Goal: Find contact information: Find contact information

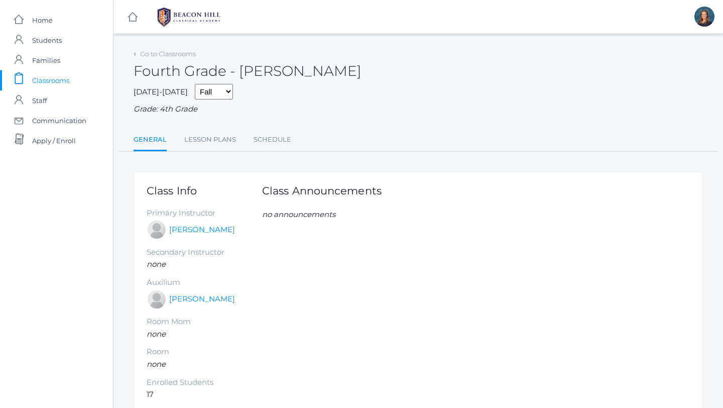
scroll to position [52, 0]
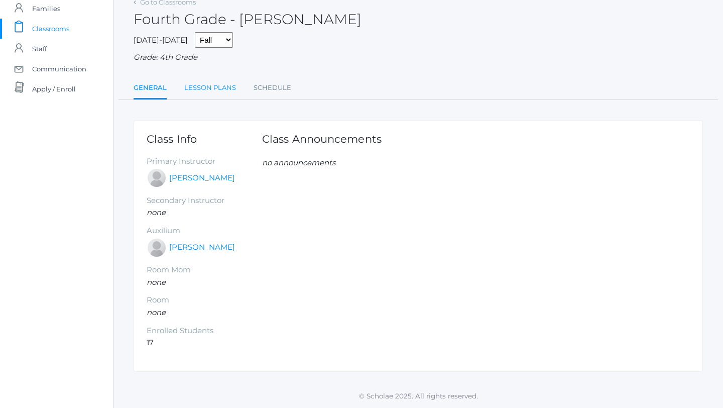
click at [218, 89] on link "Lesson Plans" at bounding box center [210, 88] width 52 height 20
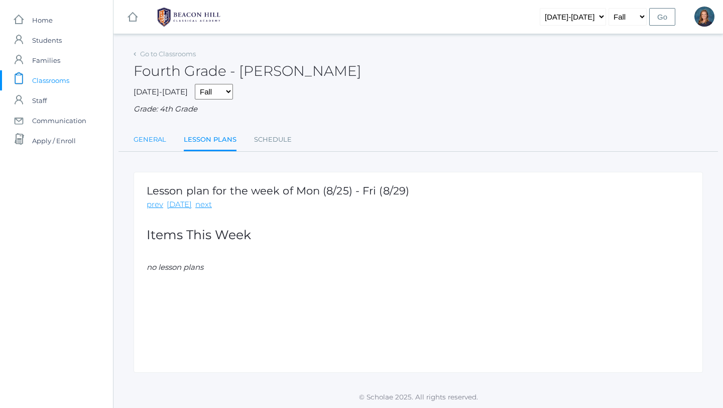
click at [153, 137] on link "General" at bounding box center [150, 140] width 33 height 20
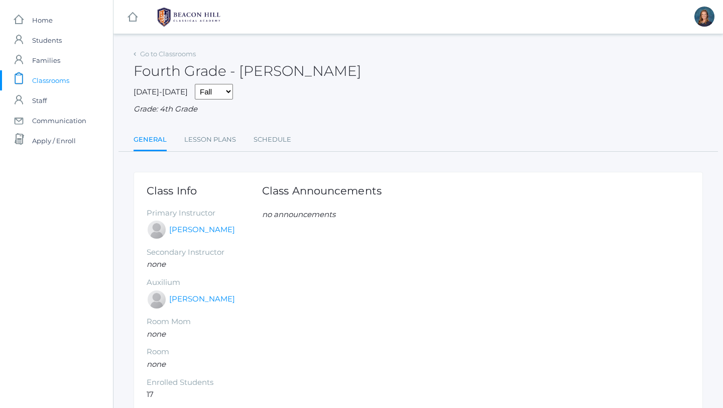
click at [45, 79] on span "Classrooms" at bounding box center [50, 80] width 37 height 20
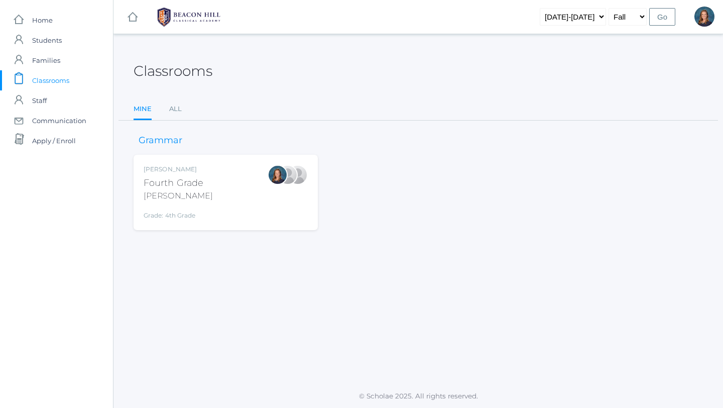
click at [225, 197] on div "[PERSON_NAME] Fourth Grade [PERSON_NAME] Grade: 4th Grade 04LA" at bounding box center [226, 192] width 164 height 55
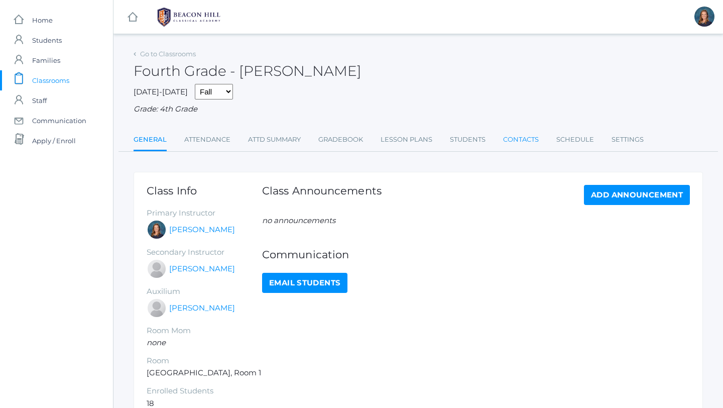
click at [521, 142] on link "Contacts" at bounding box center [521, 140] width 36 height 20
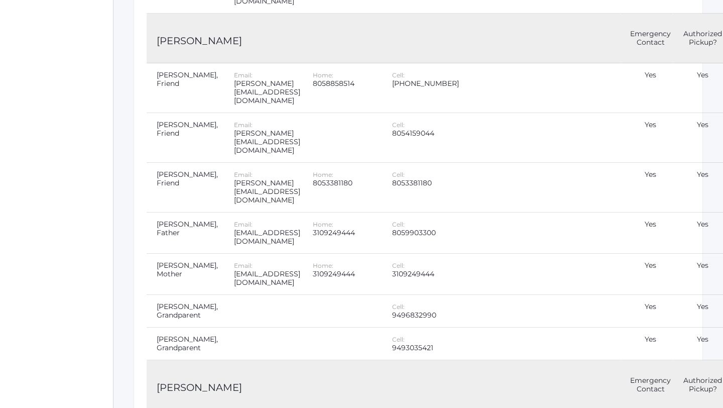
scroll to position [2402, 0]
drag, startPoint x: 184, startPoint y: 231, endPoint x: 150, endPoint y: 224, distance: 34.9
click at [150, 253] on td "Lexie Evans, Mother" at bounding box center [185, 273] width 77 height 41
click at [201, 253] on td "Lexie Evans, Mother" at bounding box center [185, 273] width 77 height 41
drag, startPoint x: 199, startPoint y: 221, endPoint x: 156, endPoint y: 223, distance: 43.2
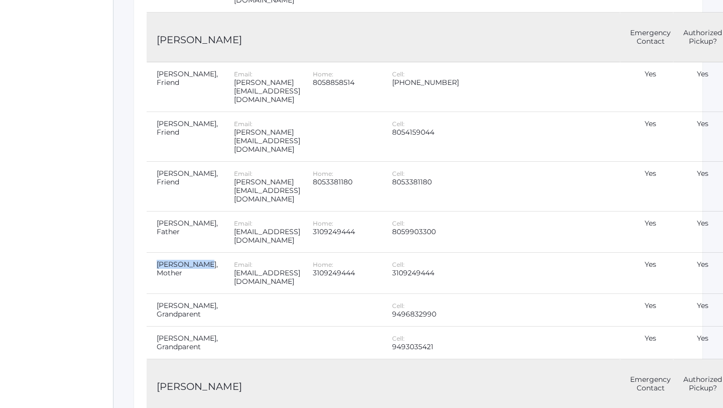
click at [156, 253] on td "Lexie Evans, Mother" at bounding box center [185, 273] width 77 height 41
copy td "Lexie Evans,"
drag, startPoint x: 289, startPoint y: 230, endPoint x: 215, endPoint y: 231, distance: 73.8
click at [234, 269] on div "malibulexie@aol.com" at bounding box center [267, 277] width 66 height 17
copy div "malibulexie@aol.com"
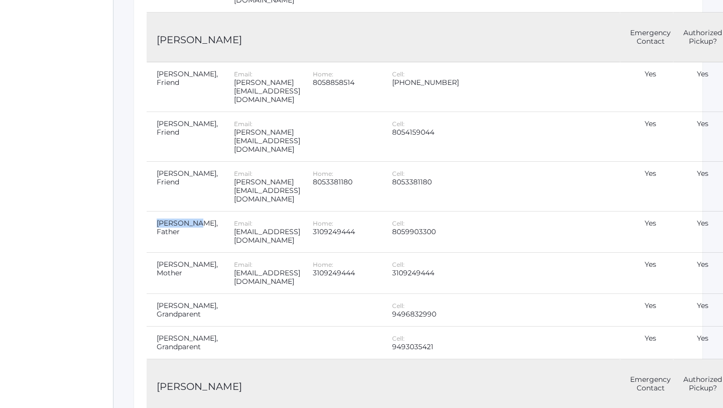
drag, startPoint x: 197, startPoint y: 187, endPoint x: 158, endPoint y: 188, distance: 39.7
click at [158, 211] on td "Chad Evans, Father" at bounding box center [185, 231] width 77 height 41
copy td "Chad Evans"
drag, startPoint x: 288, startPoint y: 196, endPoint x: 215, endPoint y: 197, distance: 72.8
click at [234, 227] on div "chadevans@me.com" at bounding box center [267, 235] width 66 height 17
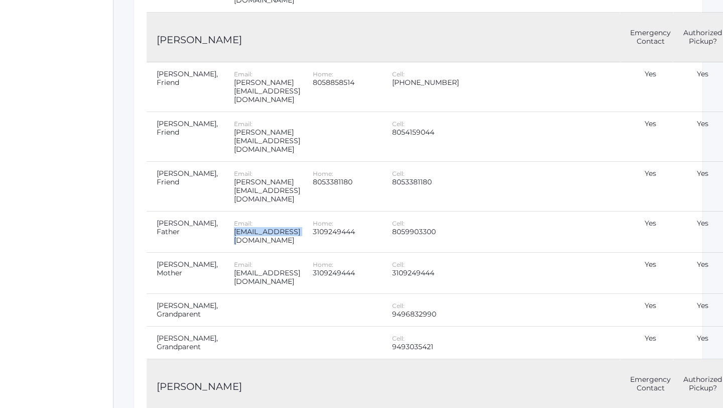
copy div "chadevans@me.com"
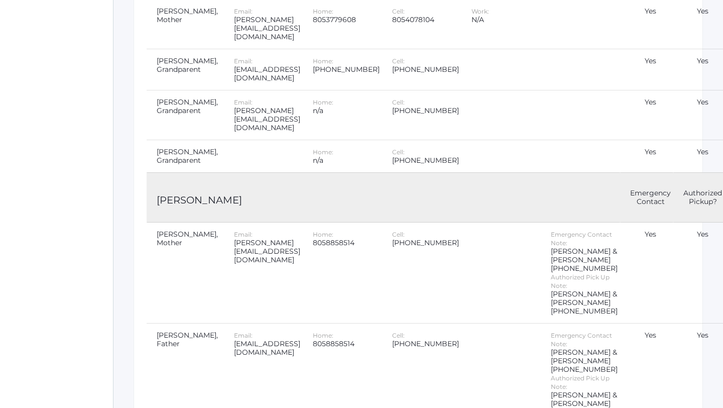
scroll to position [0, 0]
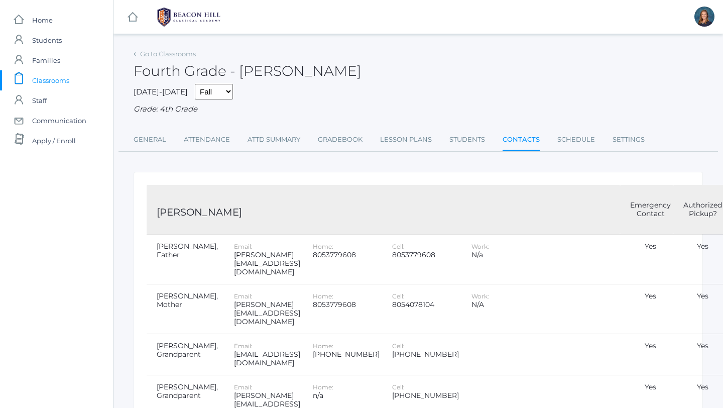
click at [47, 78] on span "Classrooms" at bounding box center [50, 80] width 37 height 20
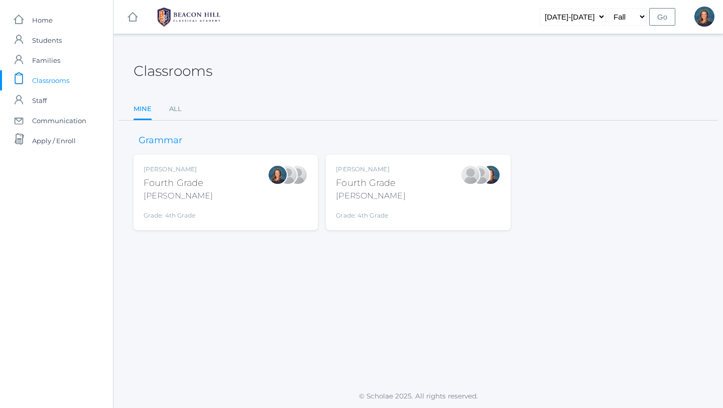
click at [420, 184] on div "Lydia Chaffin Fourth Grade Chaffin Grade: 4th Grade 04LA" at bounding box center [418, 192] width 164 height 55
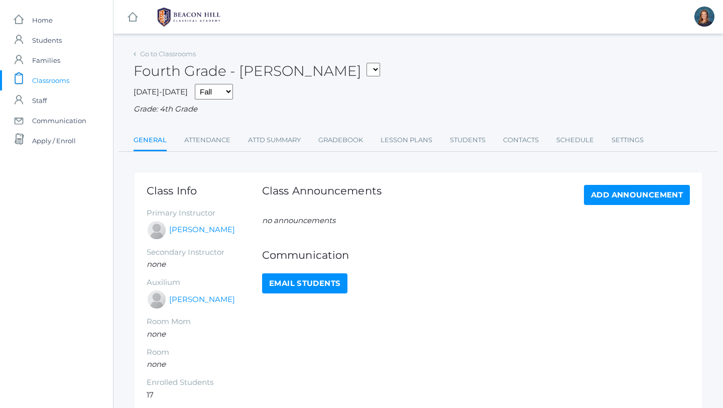
click at [419, 185] on div "Class Announcements Add Announcement" at bounding box center [476, 200] width 428 height 30
